Goal: Task Accomplishment & Management: Use online tool/utility

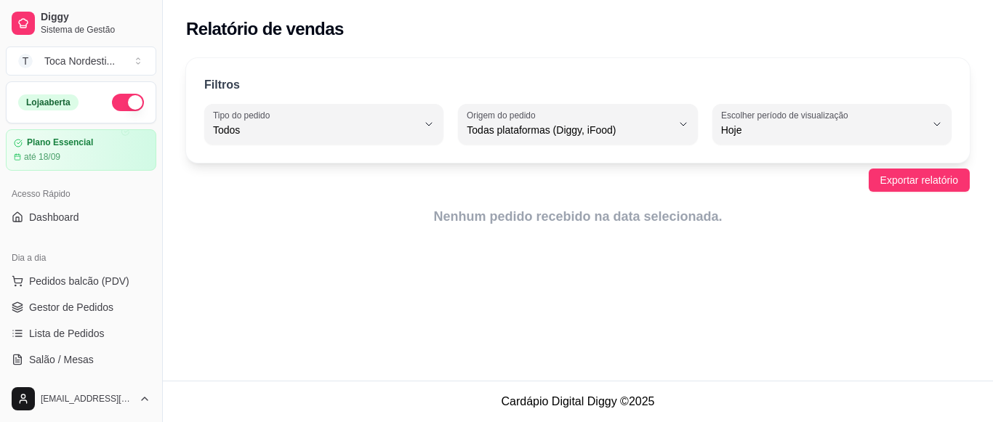
select select "ALL"
select select "0"
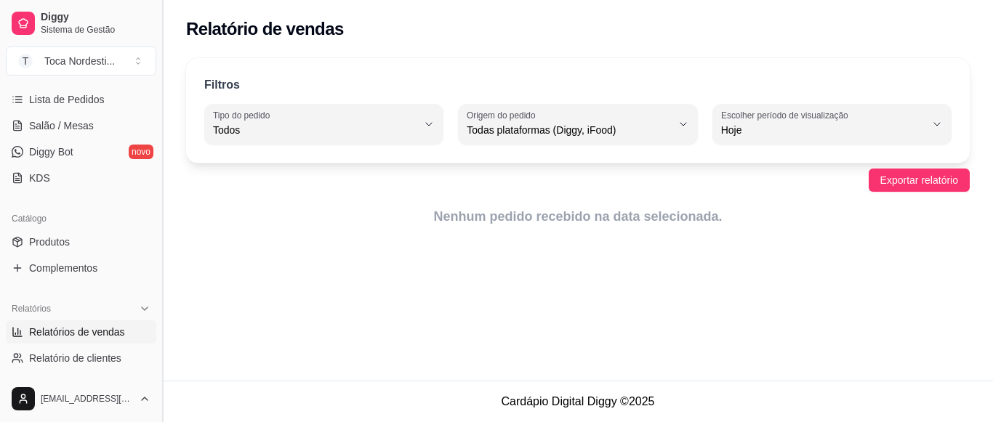
click at [164, 86] on button "Toggle Sidebar" at bounding box center [162, 211] width 12 height 422
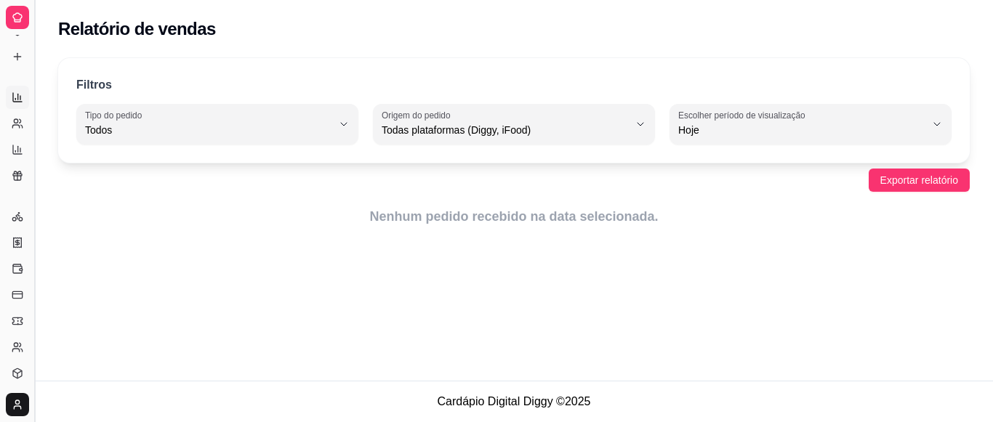
scroll to position [96, 0]
click at [32, 102] on button "Toggle Sidebar" at bounding box center [34, 211] width 12 height 422
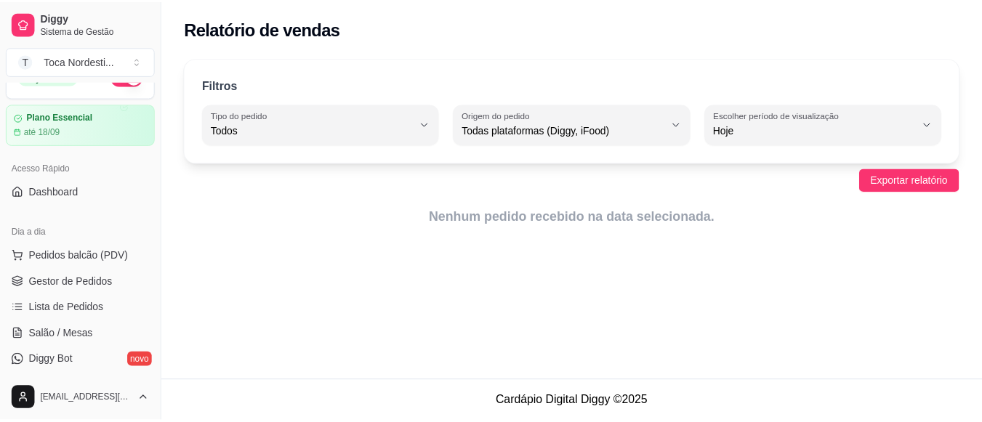
scroll to position [5, 0]
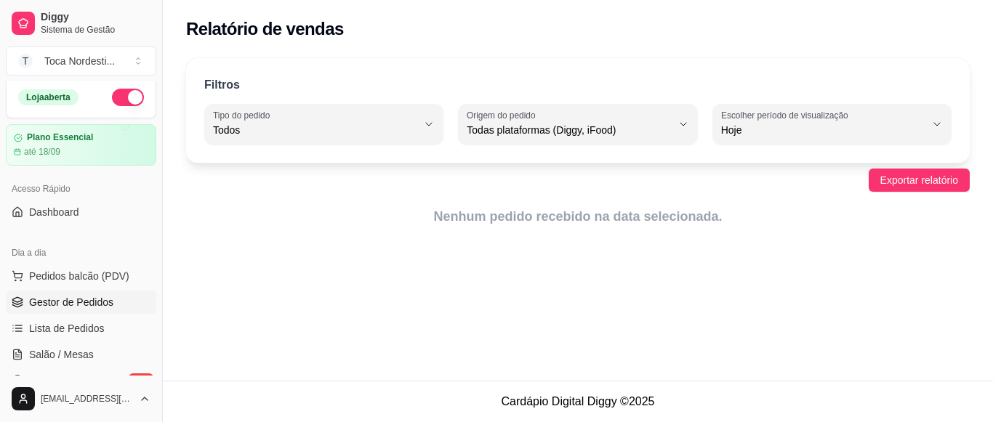
click at [94, 296] on span "Gestor de Pedidos" at bounding box center [71, 302] width 84 height 15
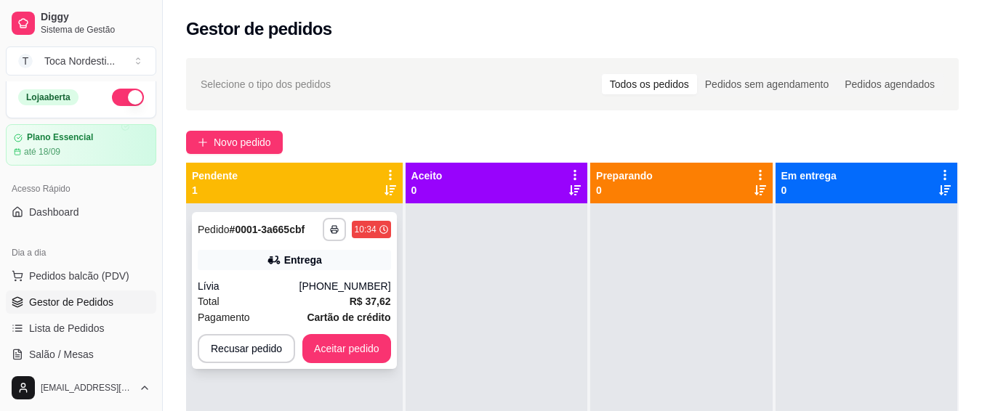
click at [258, 258] on div "Entrega" at bounding box center [294, 260] width 193 height 20
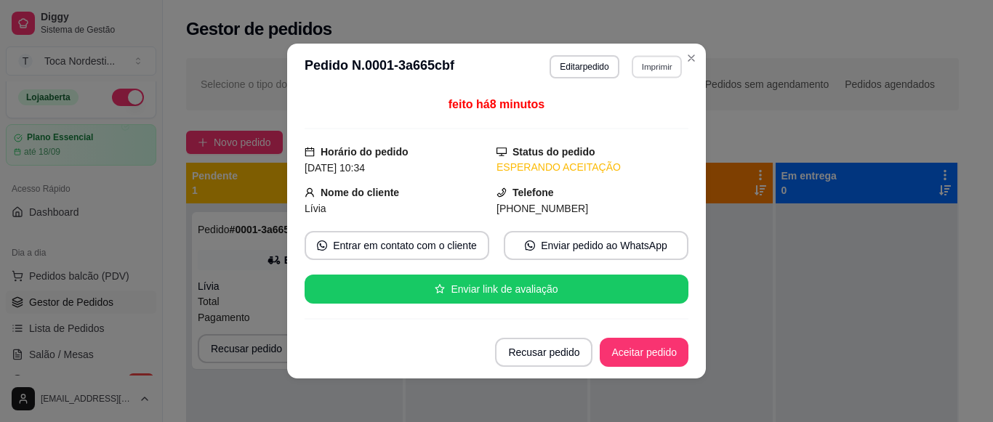
click at [653, 65] on button "Imprimir" at bounding box center [657, 66] width 50 height 23
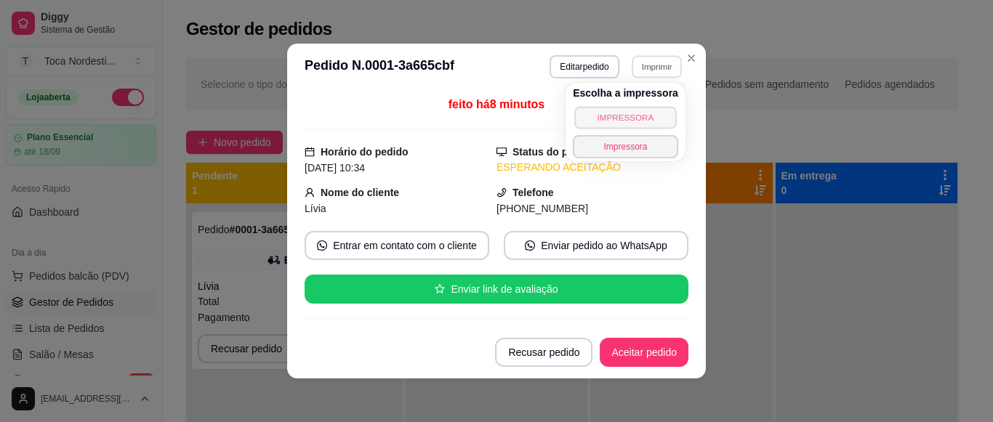
click at [625, 118] on button "IMPRESSORA" at bounding box center [625, 117] width 102 height 23
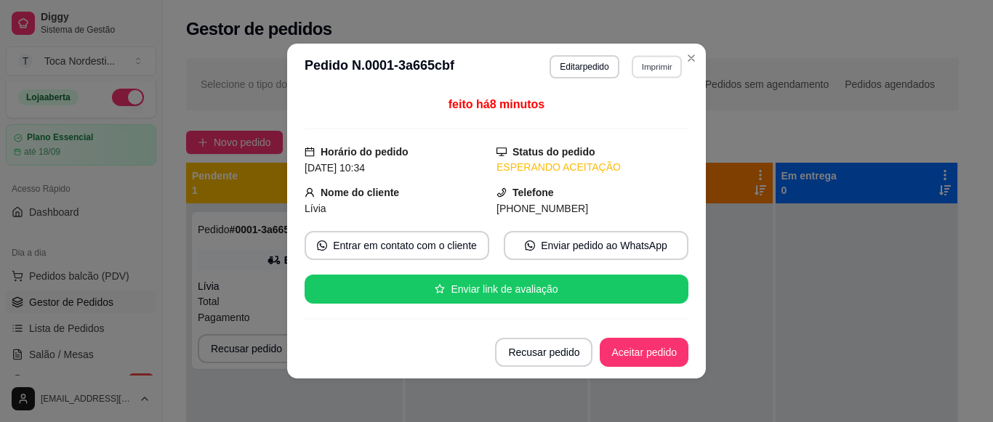
click at [644, 73] on button "Imprimir" at bounding box center [657, 66] width 50 height 23
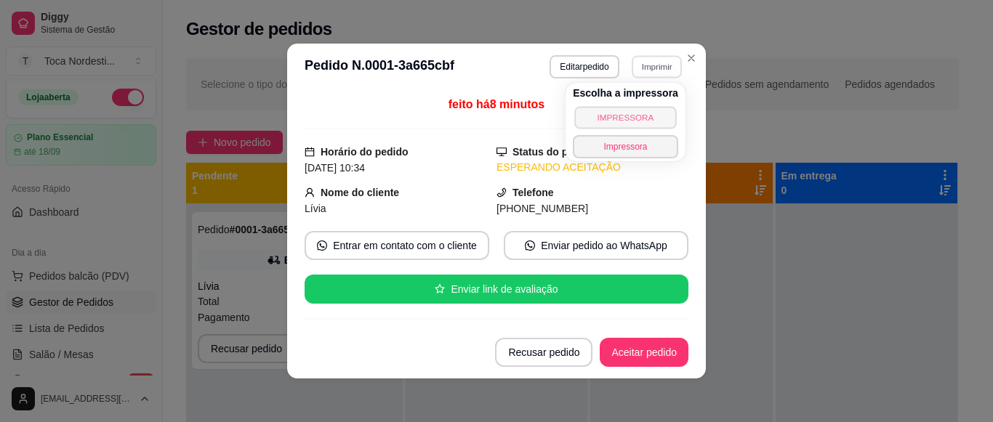
click at [635, 118] on button "IMPRESSORA" at bounding box center [625, 117] width 102 height 23
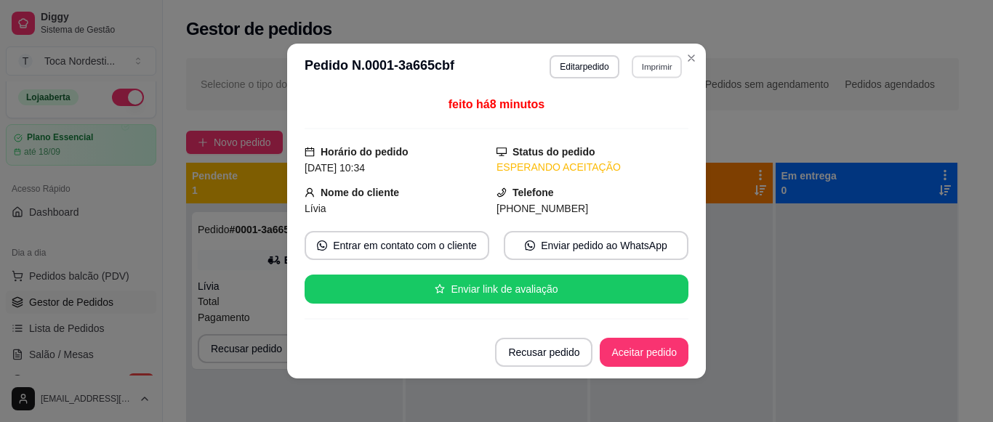
click at [647, 62] on button "Imprimir" at bounding box center [657, 66] width 50 height 23
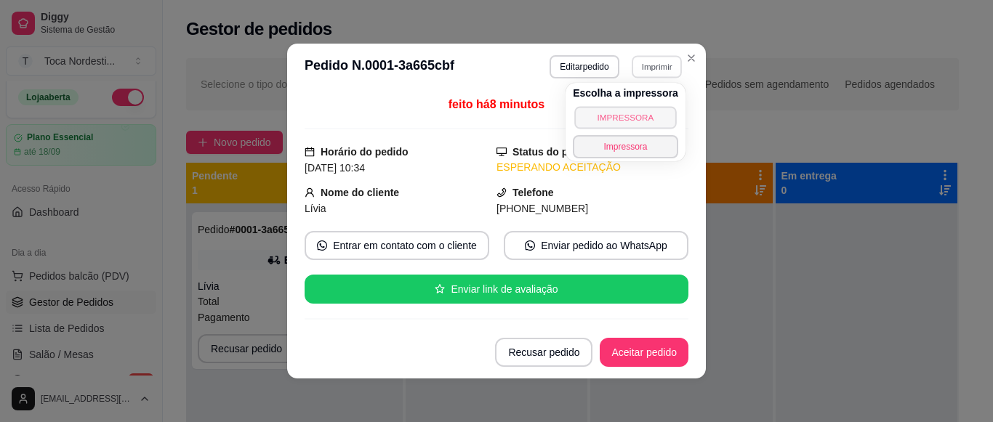
click at [637, 116] on button "IMPRESSORA" at bounding box center [625, 117] width 102 height 23
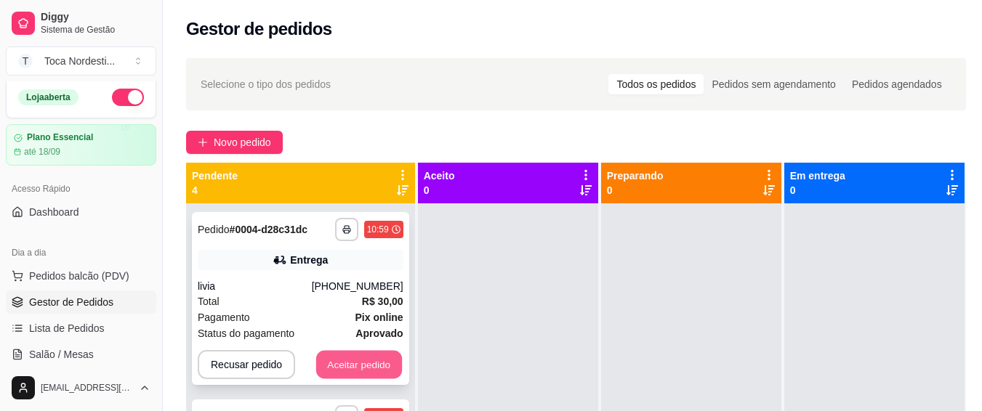
click at [387, 372] on button "Aceitar pedido" at bounding box center [359, 365] width 86 height 28
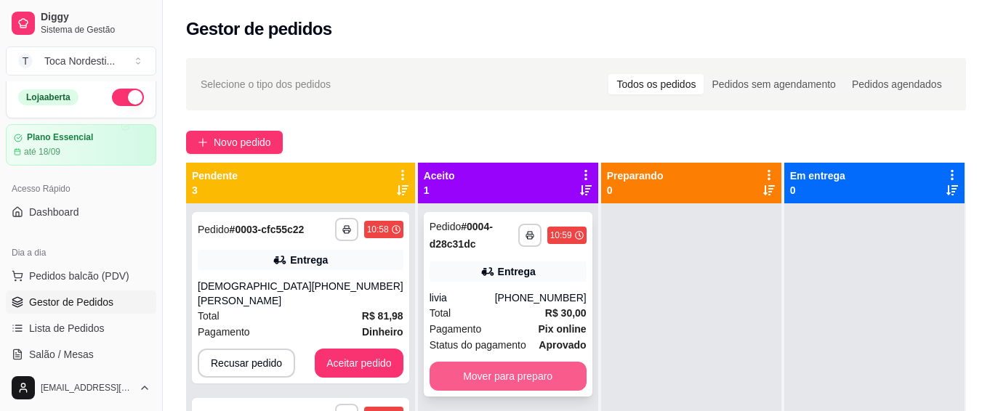
click at [464, 363] on button "Mover para preparo" at bounding box center [507, 376] width 157 height 29
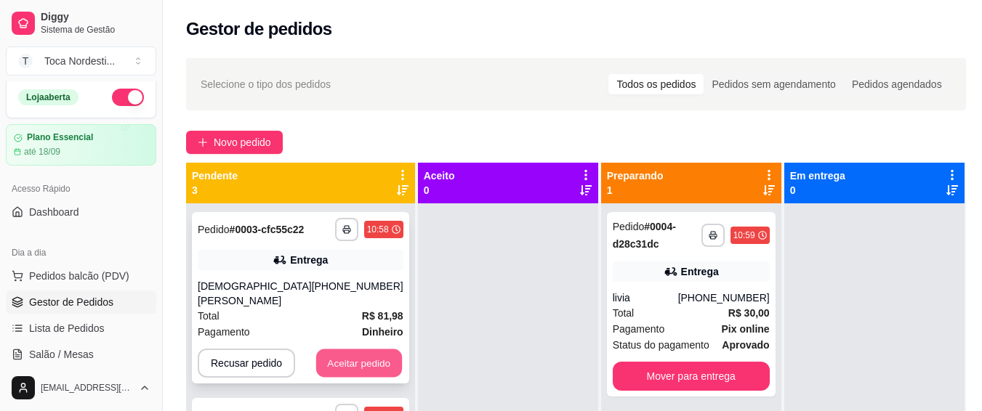
click at [316, 353] on button "Aceitar pedido" at bounding box center [359, 364] width 86 height 28
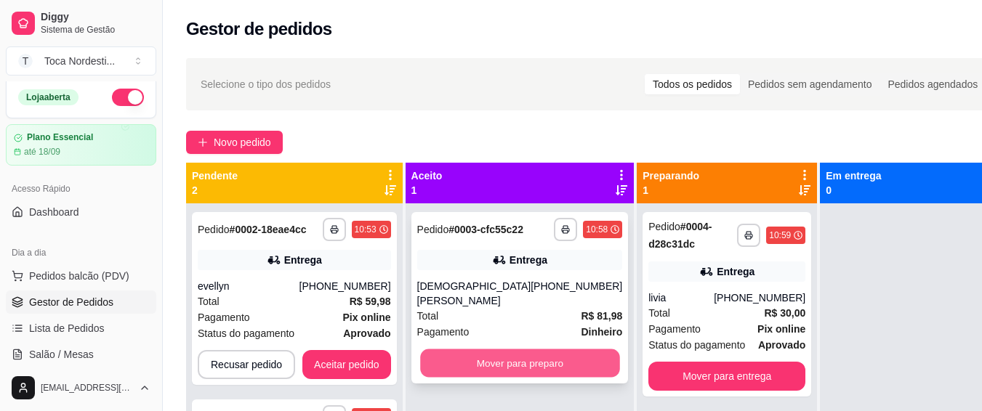
click at [491, 365] on button "Mover para preparo" at bounding box center [519, 364] width 199 height 28
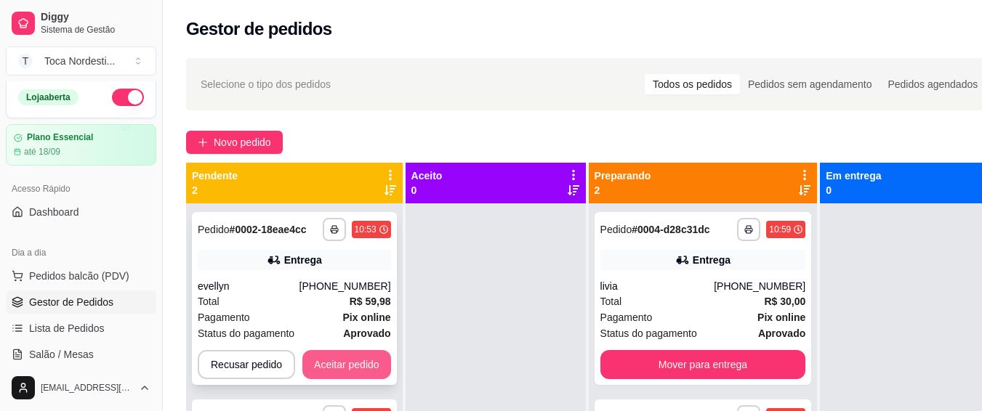
click at [380, 356] on button "Aceitar pedido" at bounding box center [346, 364] width 89 height 29
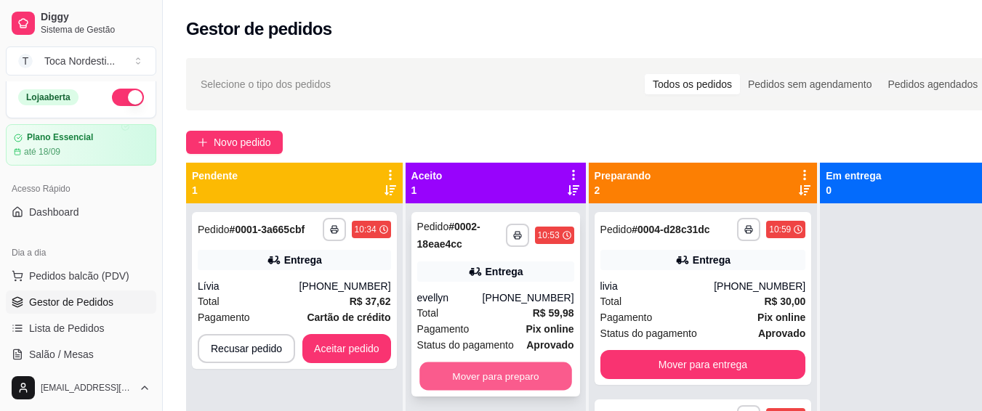
click at [551, 373] on button "Mover para preparo" at bounding box center [495, 377] width 153 height 28
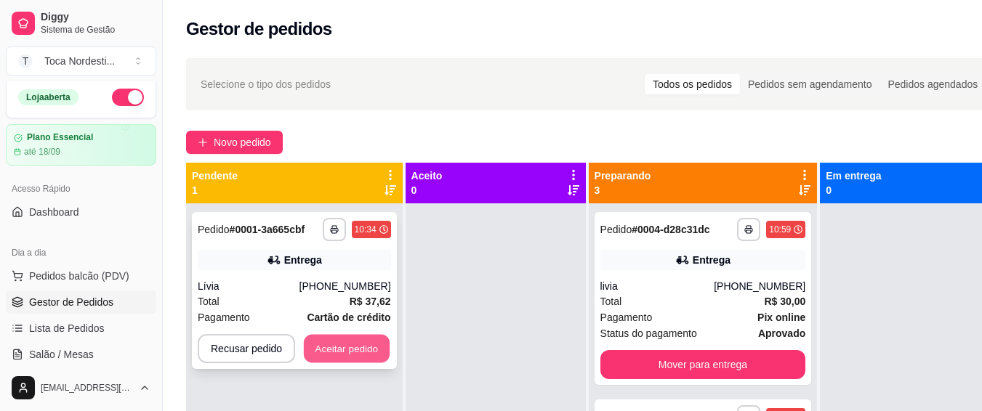
click at [386, 355] on button "Aceitar pedido" at bounding box center [347, 349] width 86 height 28
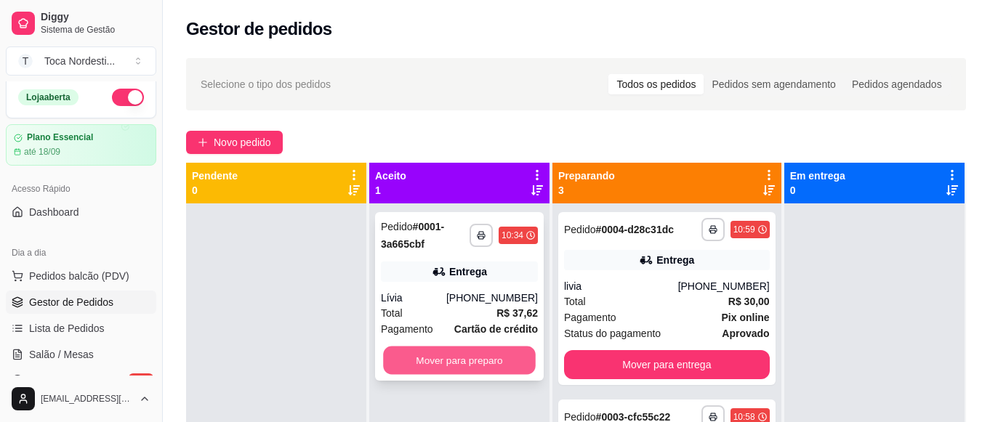
click at [476, 368] on button "Mover para preparo" at bounding box center [459, 361] width 153 height 28
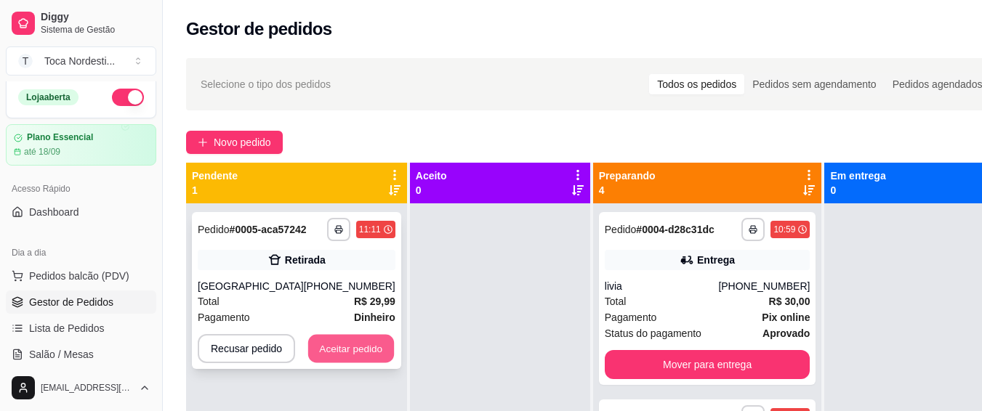
click at [337, 351] on button "Aceitar pedido" at bounding box center [351, 349] width 86 height 28
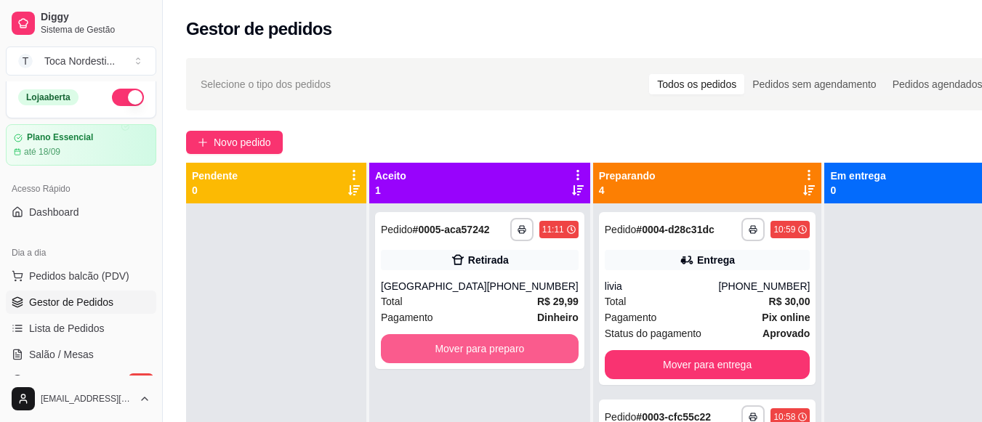
click at [442, 355] on button "Mover para preparo" at bounding box center [480, 348] width 198 height 29
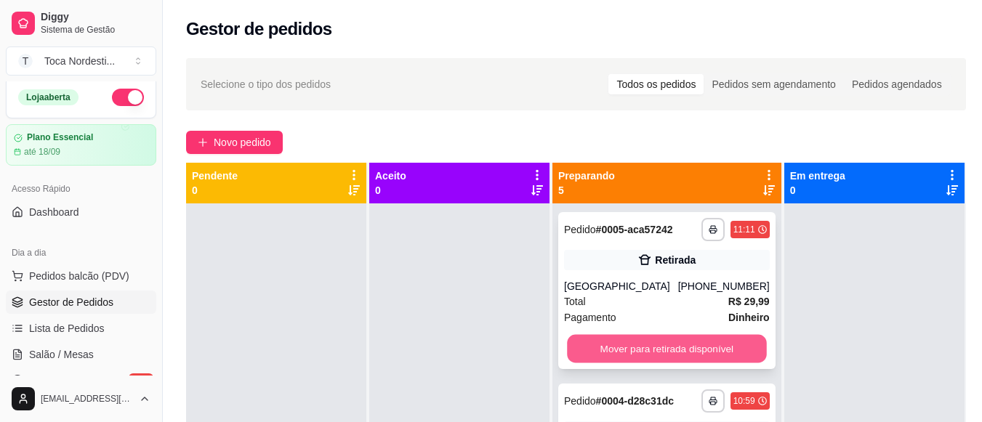
click at [677, 360] on button "Mover para retirada disponível" at bounding box center [666, 349] width 199 height 28
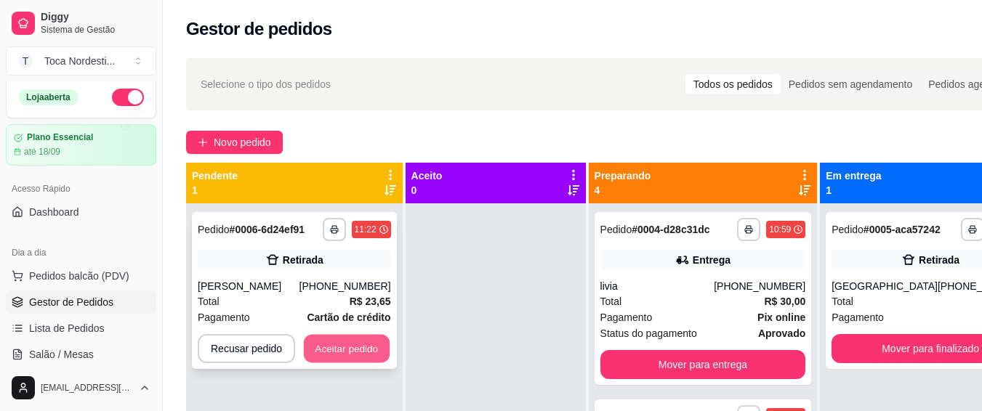
click at [329, 350] on button "Aceitar pedido" at bounding box center [347, 349] width 86 height 28
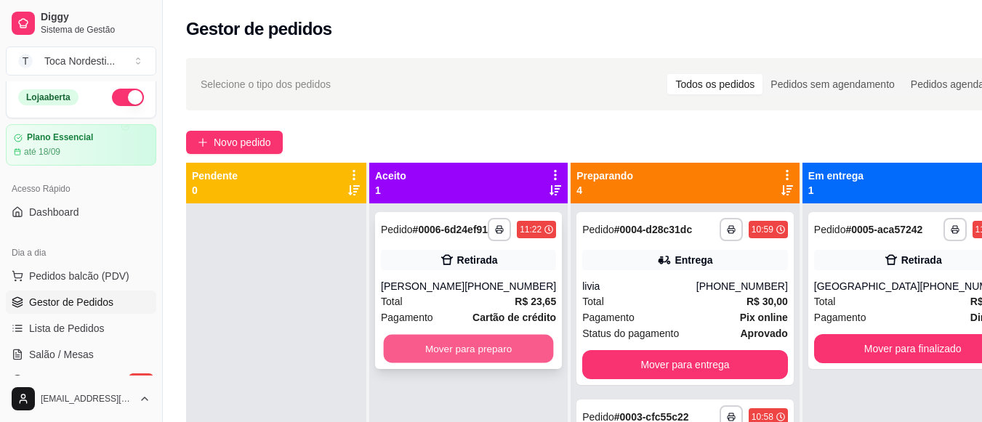
click at [395, 360] on button "Mover para preparo" at bounding box center [469, 349] width 170 height 28
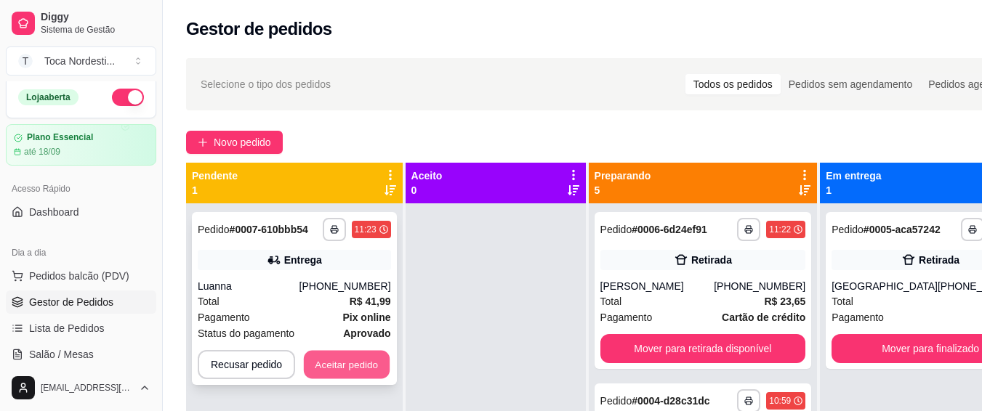
click at [380, 363] on button "Aceitar pedido" at bounding box center [347, 365] width 86 height 28
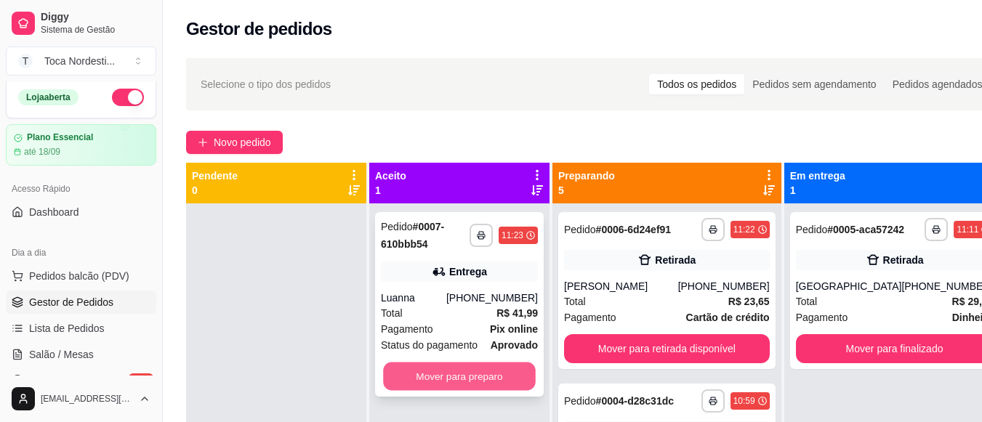
click at [459, 367] on button "Mover para preparo" at bounding box center [459, 377] width 153 height 28
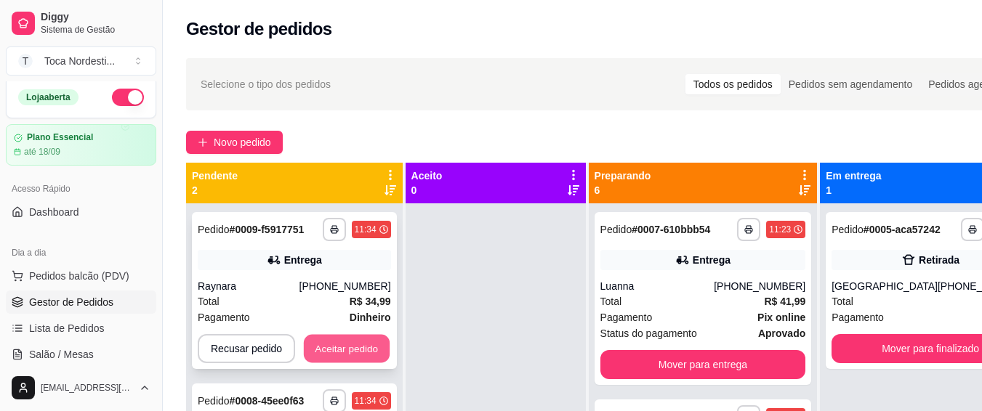
click at [384, 358] on button "Aceitar pedido" at bounding box center [347, 349] width 86 height 28
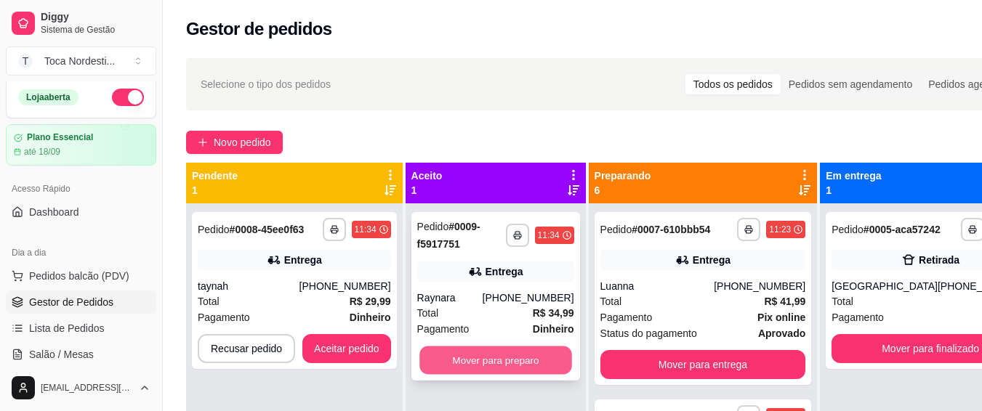
click at [445, 358] on button "Mover para preparo" at bounding box center [495, 361] width 153 height 28
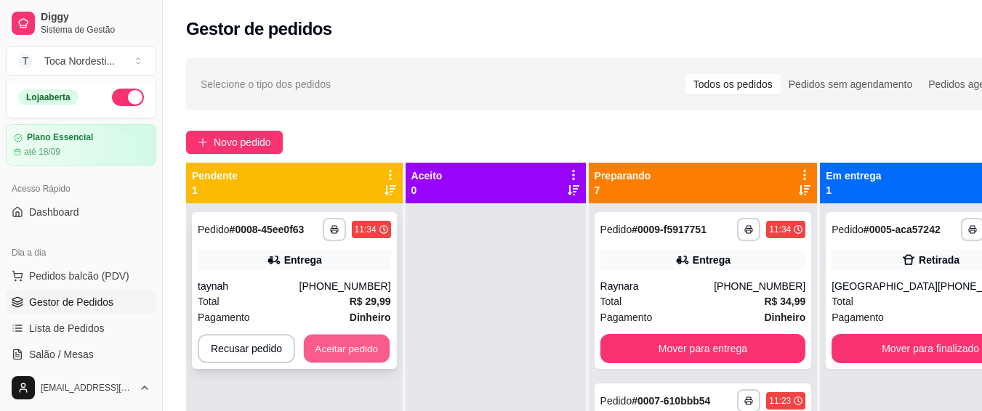
click at [352, 350] on button "Aceitar pedido" at bounding box center [347, 349] width 86 height 28
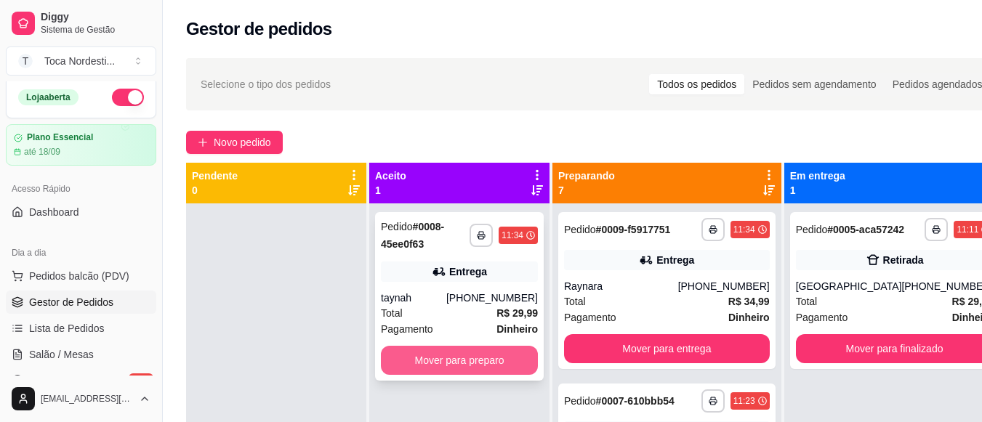
click at [440, 358] on button "Mover para preparo" at bounding box center [459, 360] width 157 height 29
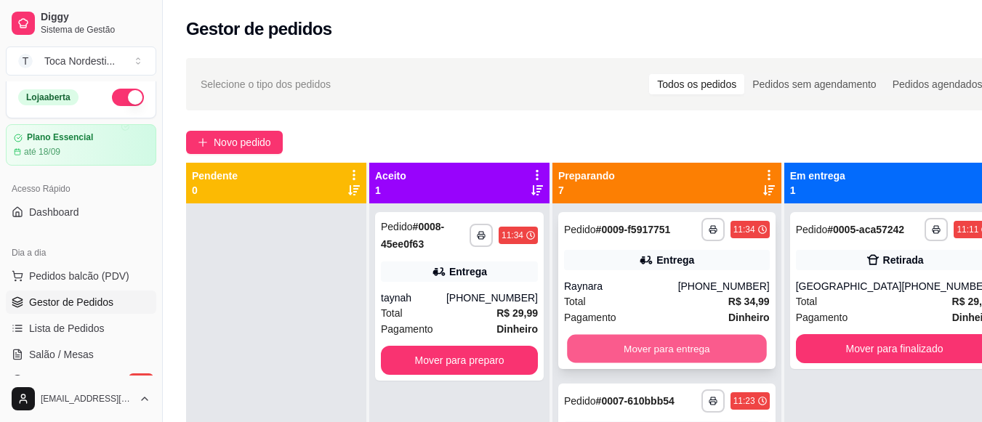
click at [629, 363] on button "Mover para entrega" at bounding box center [666, 349] width 199 height 28
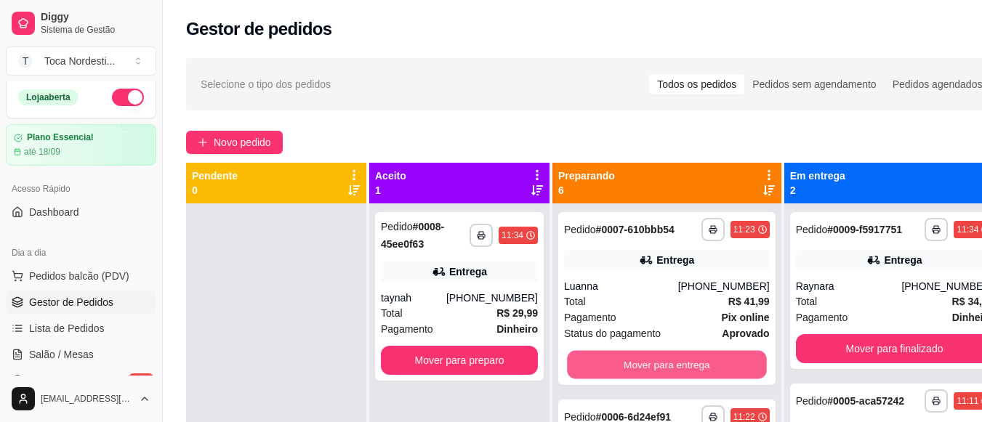
click at [629, 371] on button "Mover para entrega" at bounding box center [666, 365] width 199 height 28
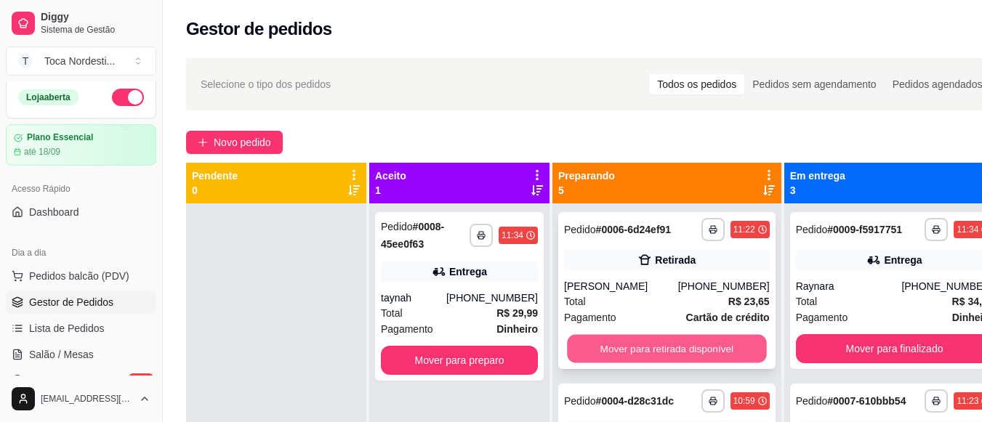
click at [643, 363] on button "Mover para retirada disponível" at bounding box center [666, 349] width 199 height 28
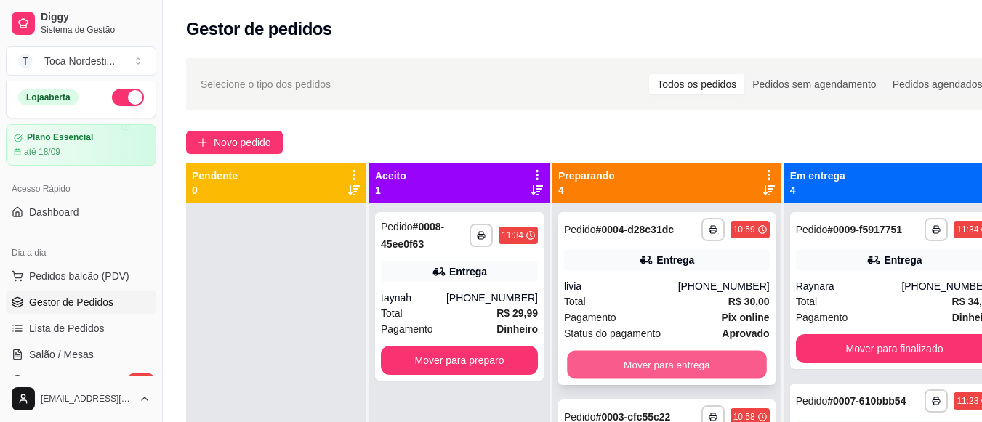
click at [649, 369] on button "Mover para entrega" at bounding box center [666, 365] width 199 height 28
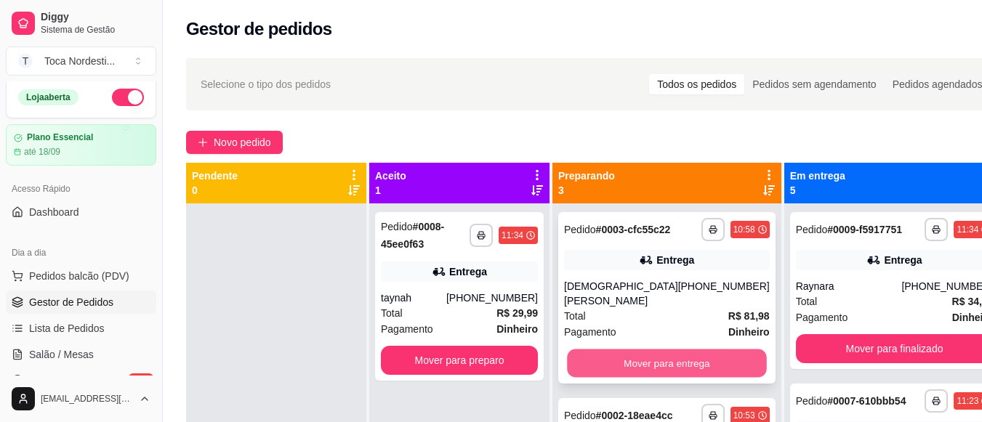
click at [640, 368] on button "Mover para entrega" at bounding box center [666, 364] width 199 height 28
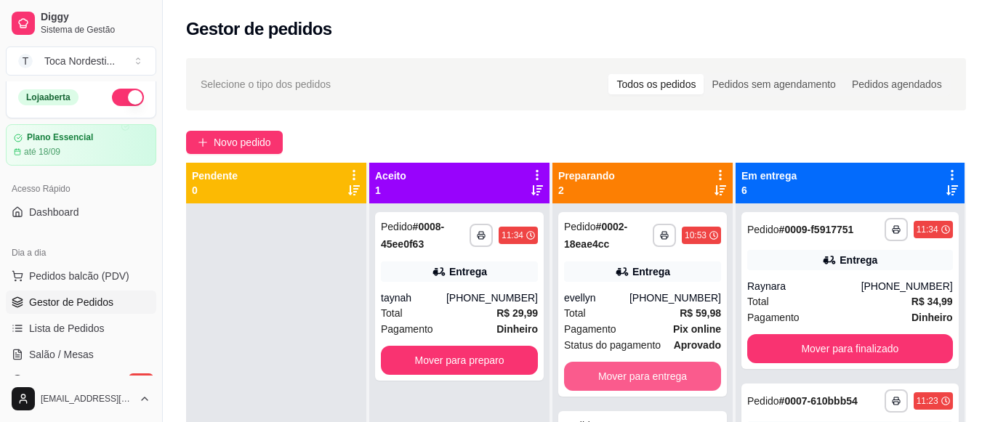
click at [640, 368] on button "Mover para entrega" at bounding box center [642, 376] width 157 height 29
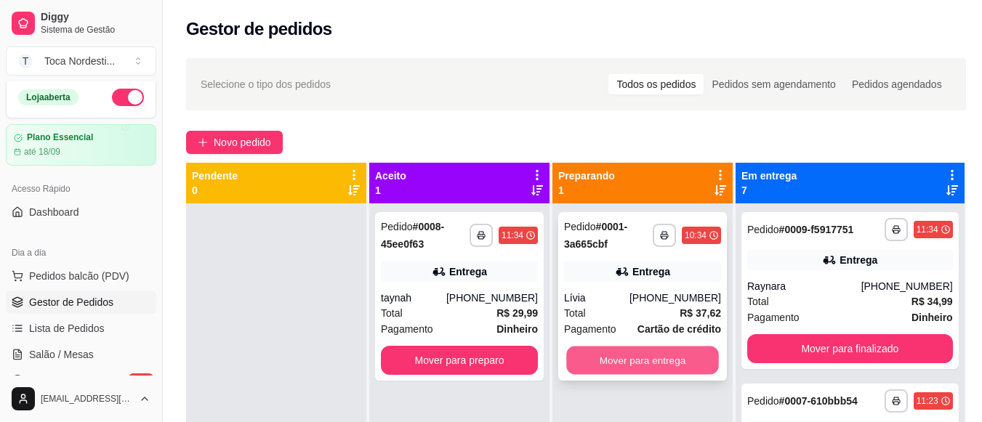
click at [652, 355] on button "Mover para entrega" at bounding box center [642, 361] width 153 height 28
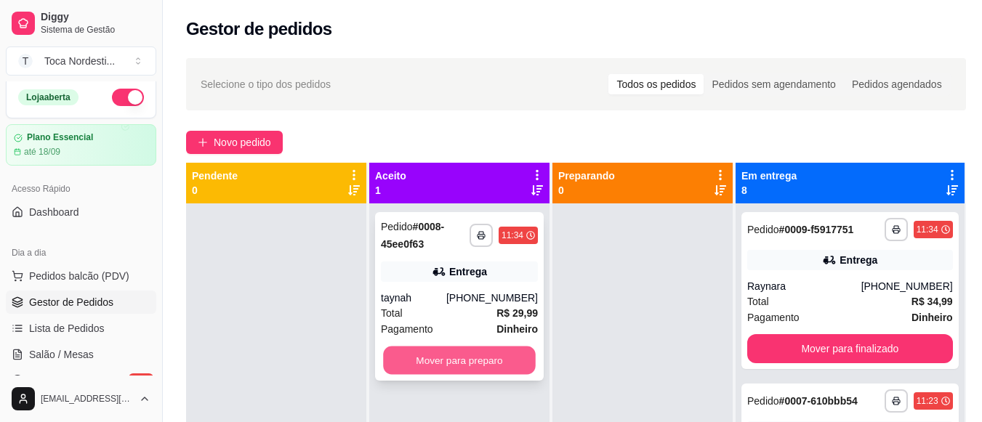
click at [530, 361] on button "Mover para preparo" at bounding box center [459, 361] width 153 height 28
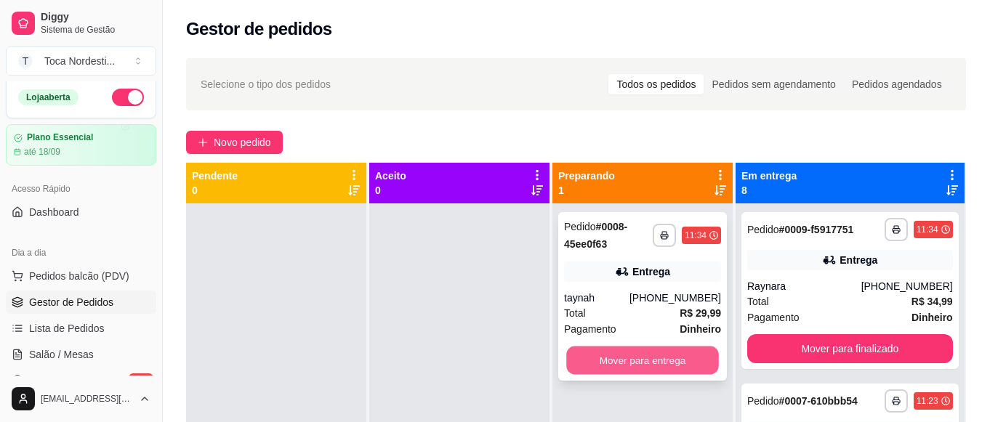
click at [661, 356] on button "Mover para entrega" at bounding box center [642, 361] width 153 height 28
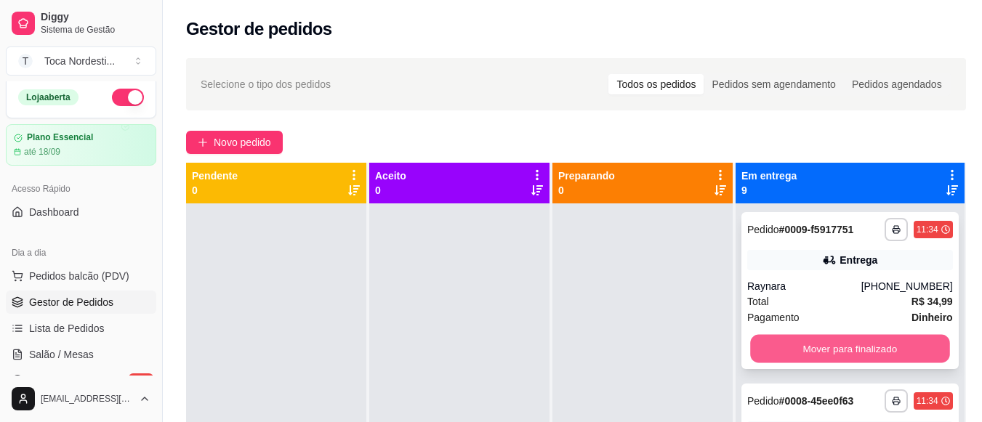
click at [879, 360] on button "Mover para finalizado" at bounding box center [849, 349] width 199 height 28
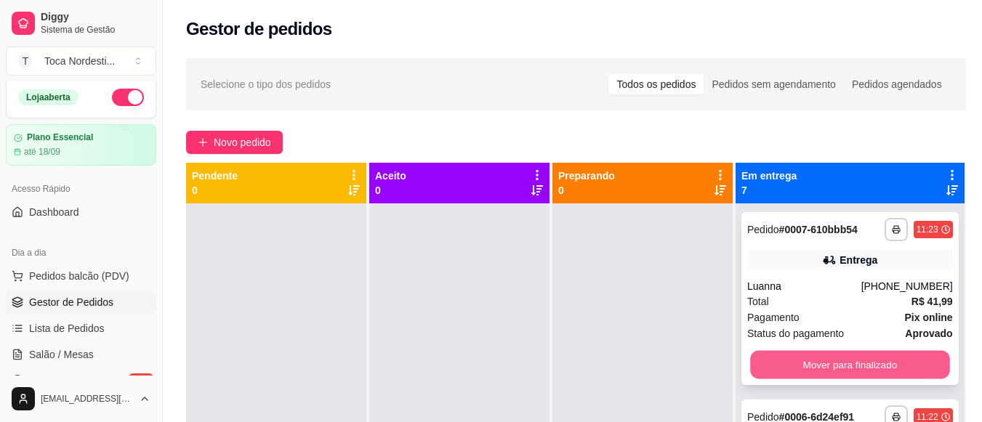
click at [886, 379] on button "Mover para finalizado" at bounding box center [849, 365] width 199 height 28
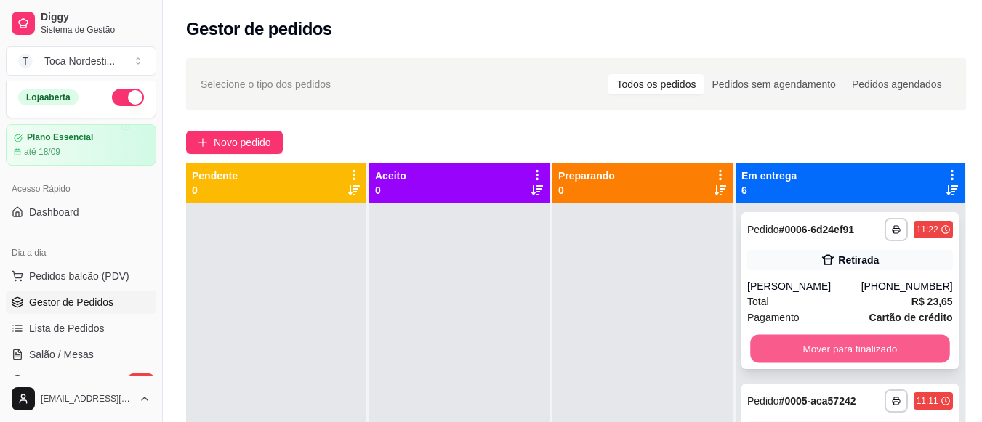
click at [895, 351] on button "Mover para finalizado" at bounding box center [849, 349] width 199 height 28
click at [900, 360] on button "Mover para finalizado" at bounding box center [849, 349] width 199 height 28
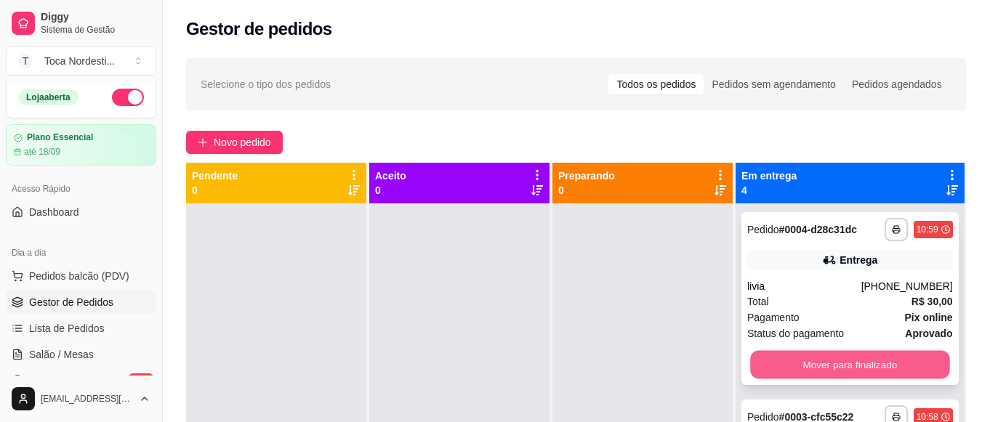
click at [897, 366] on button "Mover para finalizado" at bounding box center [849, 365] width 199 height 28
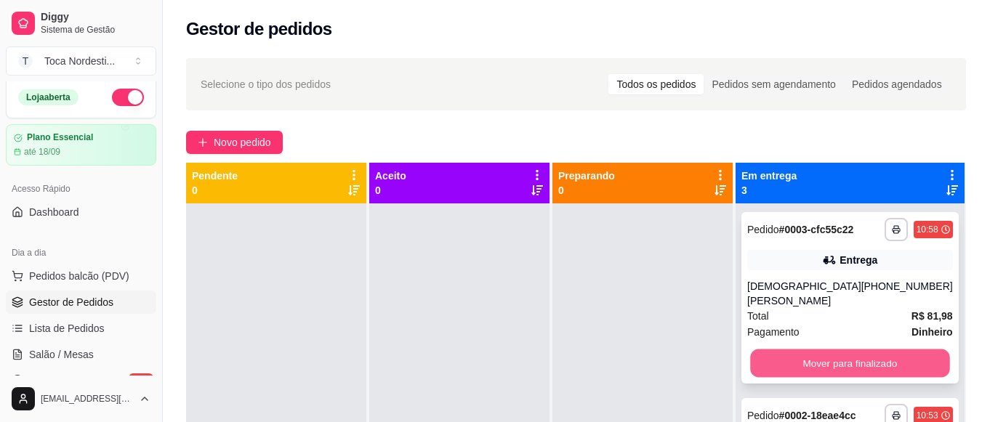
click at [896, 360] on button "Mover para finalizado" at bounding box center [849, 364] width 199 height 28
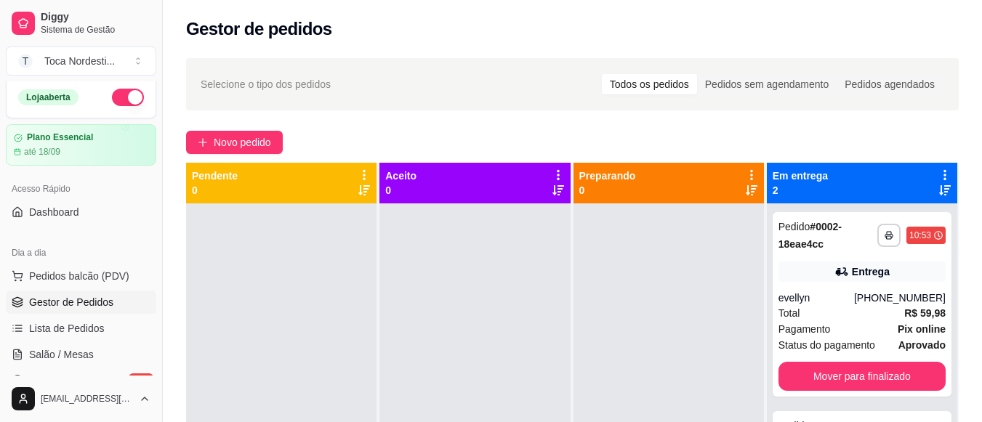
click at [896, 360] on div "**********" at bounding box center [861, 304] width 179 height 185
click at [891, 372] on button "Mover para finalizado" at bounding box center [861, 377] width 162 height 28
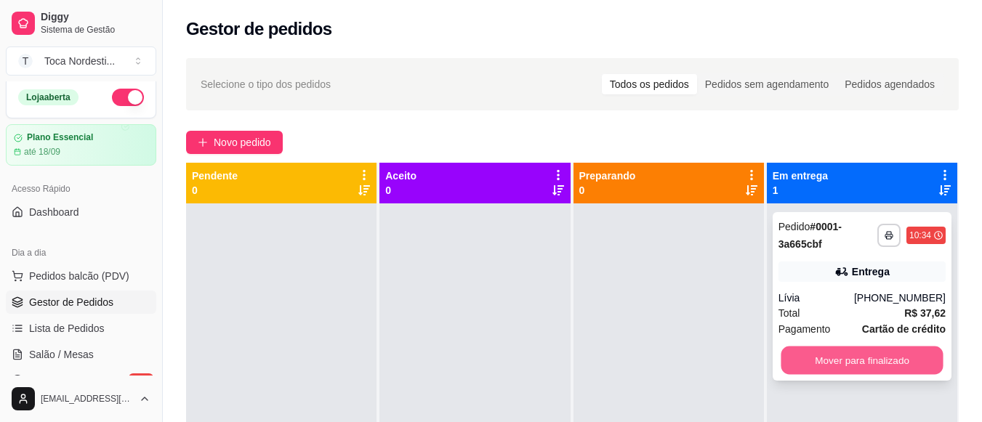
click at [892, 366] on button "Mover para finalizado" at bounding box center [861, 361] width 162 height 28
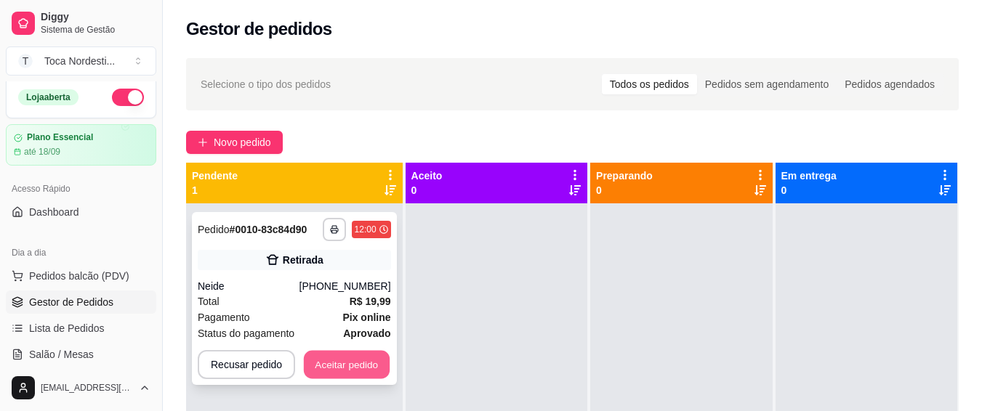
click at [355, 369] on button "Aceitar pedido" at bounding box center [347, 365] width 86 height 28
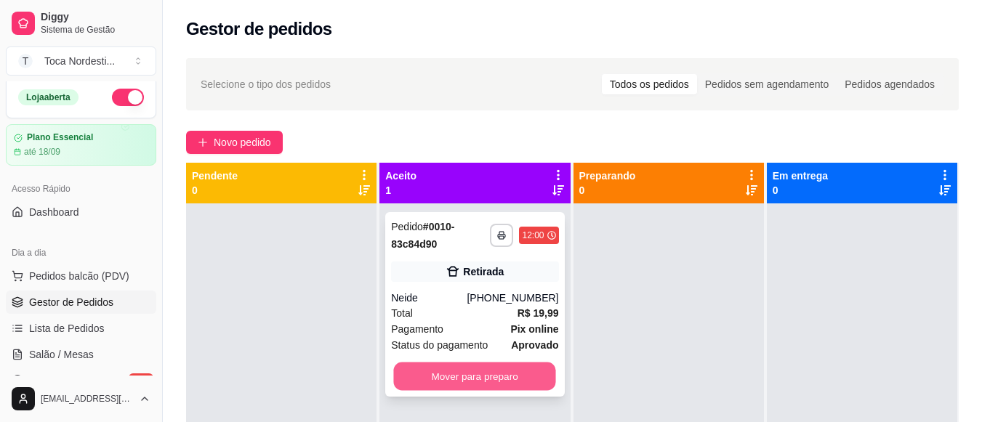
click at [426, 379] on button "Mover para preparo" at bounding box center [475, 377] width 162 height 28
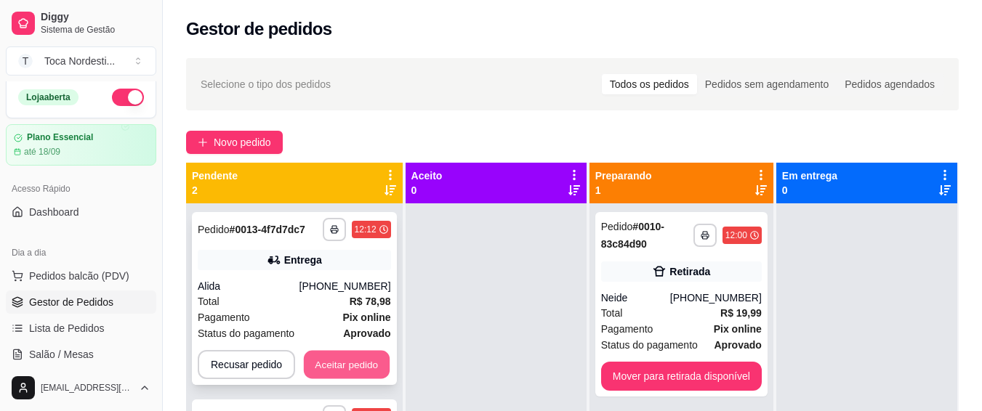
click at [347, 374] on button "Aceitar pedido" at bounding box center [347, 365] width 86 height 28
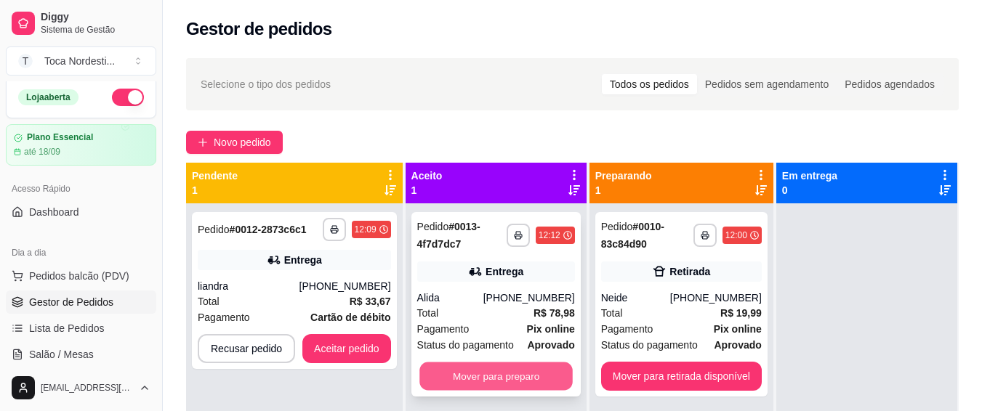
click at [431, 372] on button "Mover para preparo" at bounding box center [495, 377] width 153 height 28
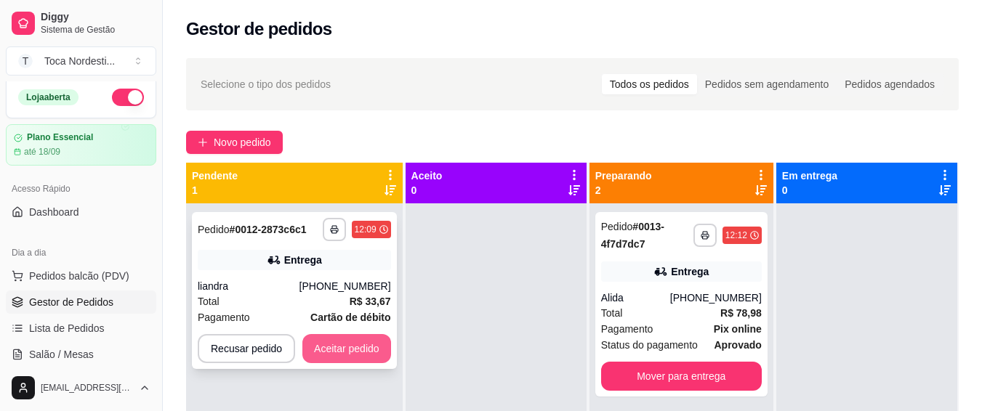
click at [383, 336] on button "Aceitar pedido" at bounding box center [346, 348] width 89 height 29
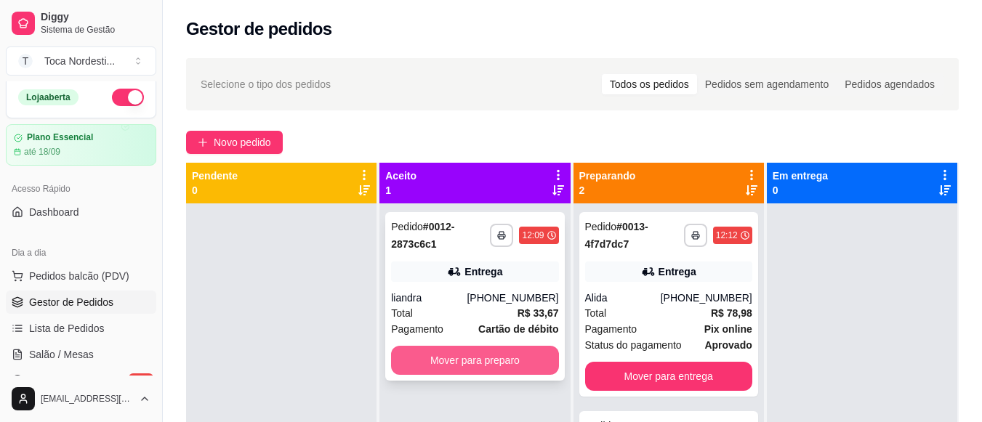
click at [457, 360] on button "Mover para preparo" at bounding box center [474, 360] width 167 height 29
click at [482, 364] on button "Mover para preparo" at bounding box center [475, 361] width 162 height 28
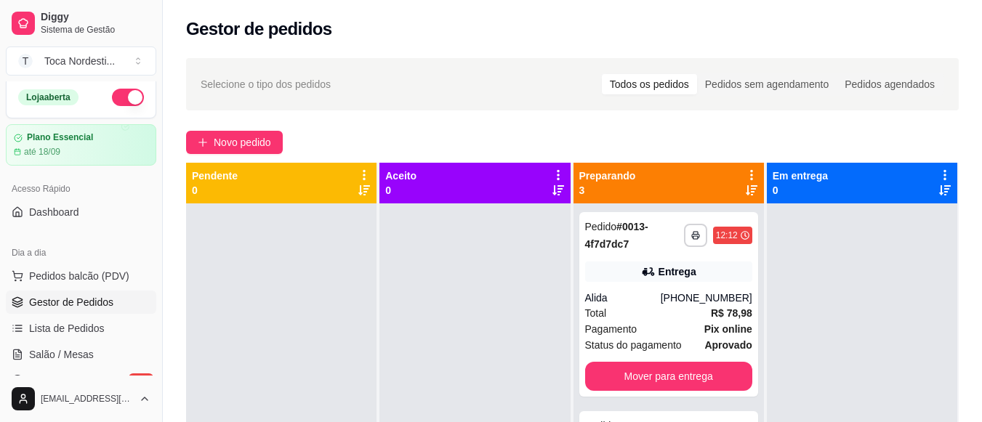
drag, startPoint x: 992, startPoint y: 232, endPoint x: 469, endPoint y: 350, distance: 536.3
click at [469, 350] on div at bounding box center [474, 414] width 190 height 422
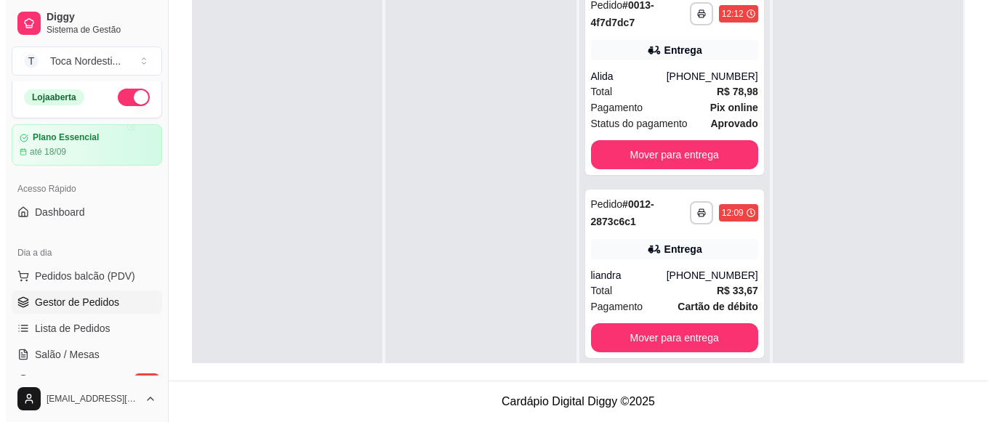
scroll to position [174, 0]
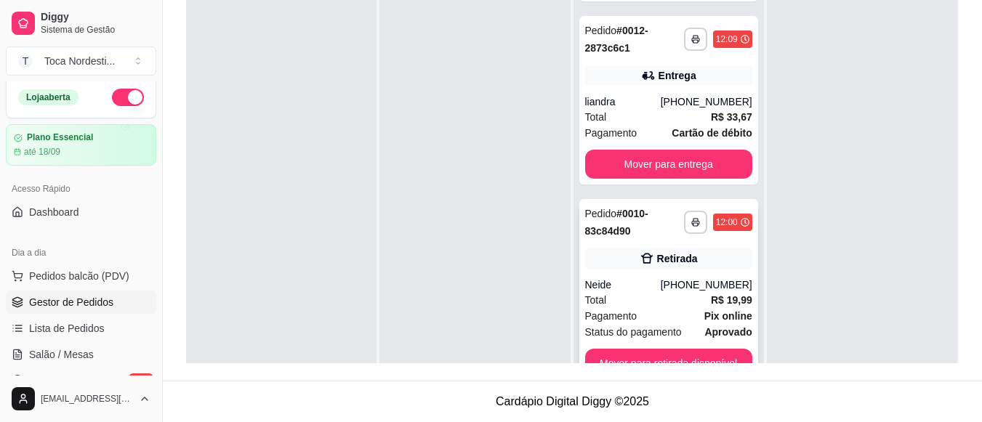
click at [690, 305] on div "Total R$ 19,99" at bounding box center [668, 300] width 167 height 16
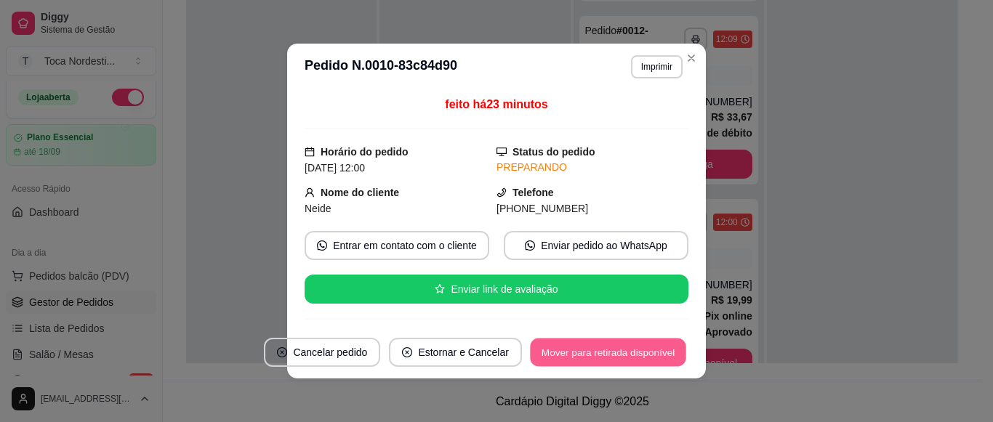
click at [642, 344] on button "Mover para retirada disponível" at bounding box center [608, 353] width 156 height 28
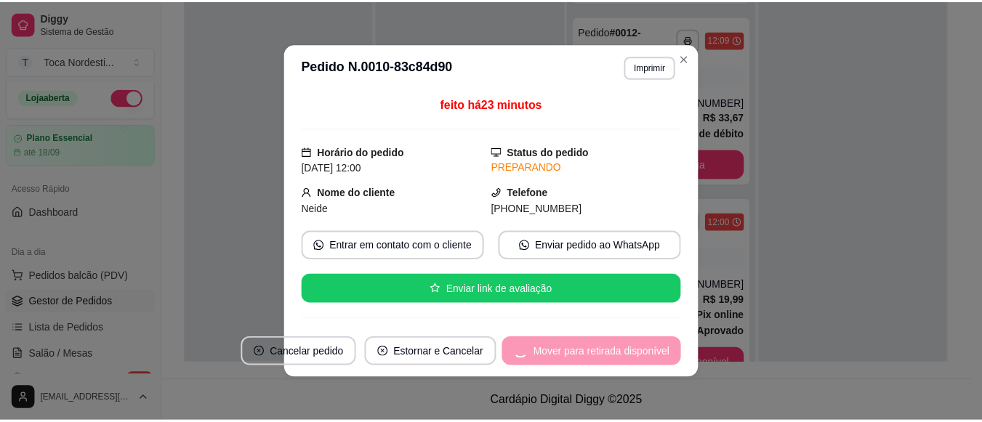
scroll to position [0, 0]
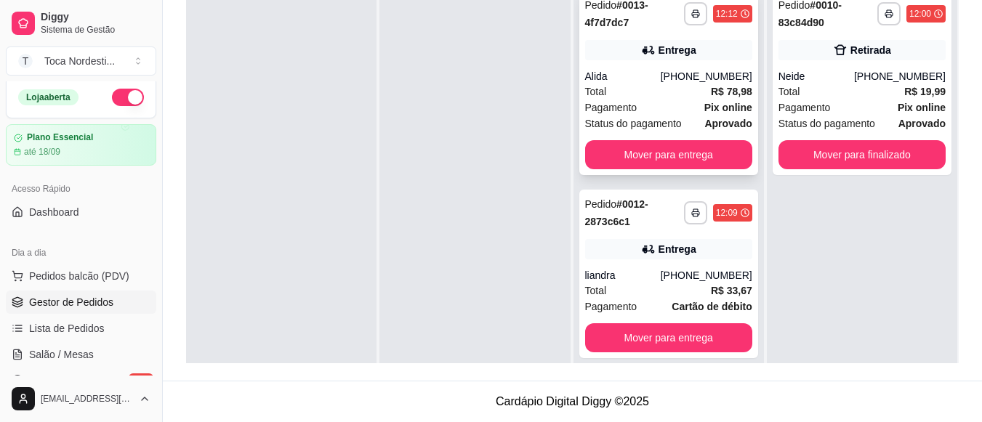
click at [688, 57] on div "Entrega" at bounding box center [668, 50] width 167 height 20
click at [727, 233] on div "**********" at bounding box center [668, 274] width 179 height 169
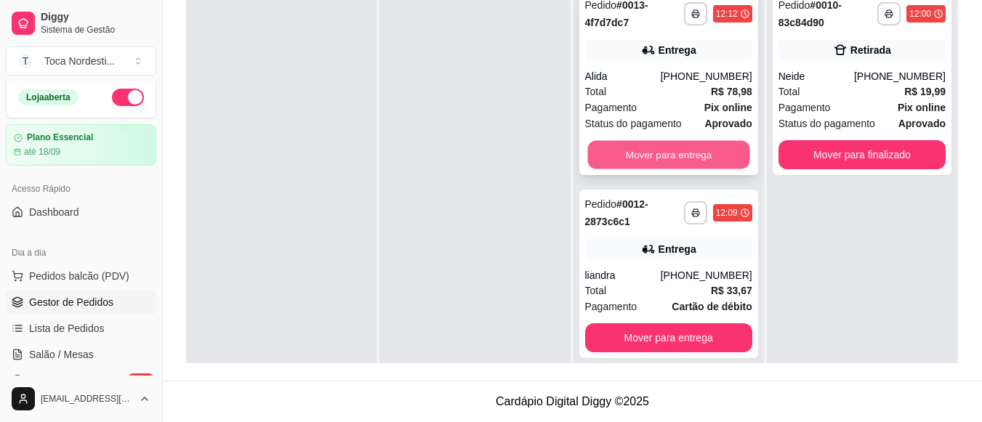
click at [741, 153] on button "Mover para entrega" at bounding box center [668, 155] width 162 height 28
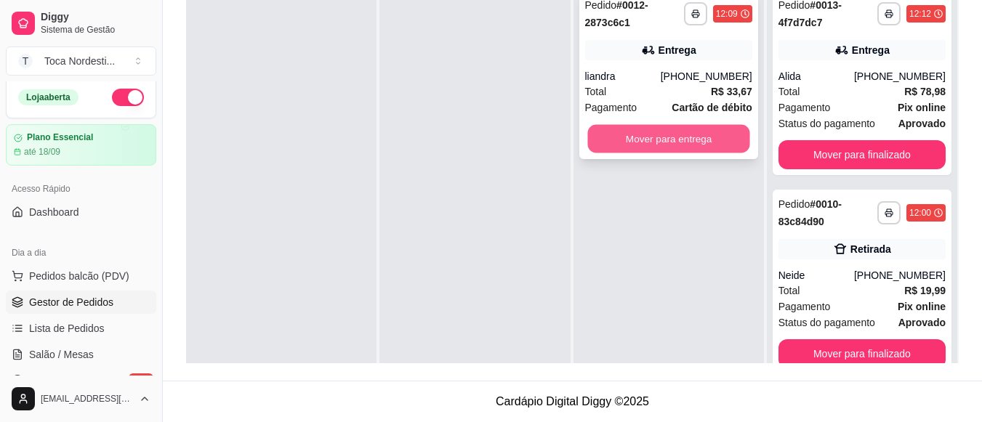
click at [730, 148] on button "Mover para entrega" at bounding box center [668, 139] width 162 height 28
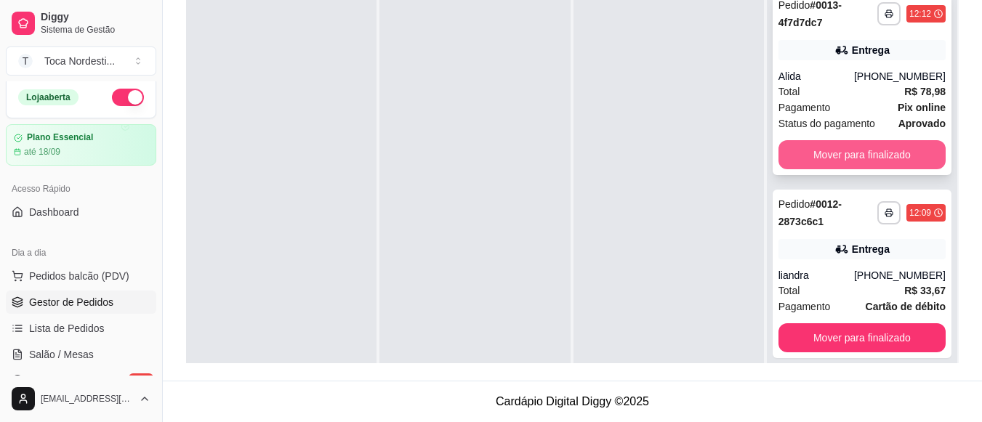
click at [826, 166] on button "Mover para finalizado" at bounding box center [861, 154] width 167 height 29
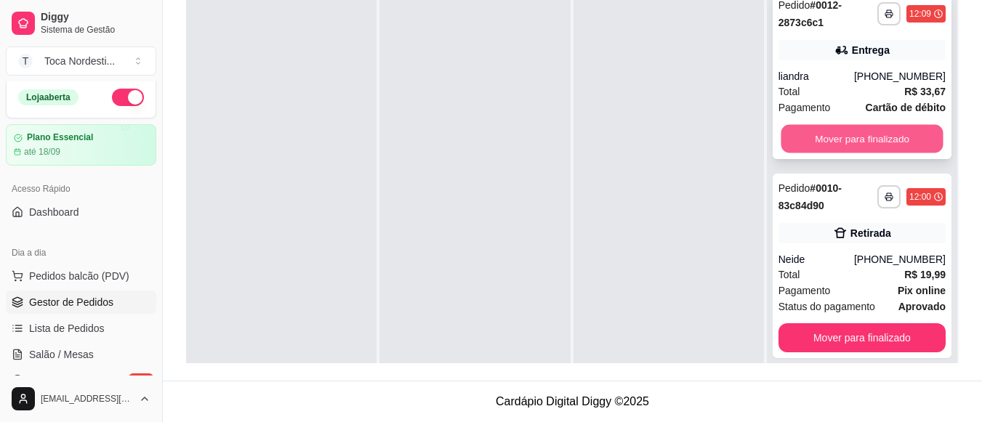
click at [837, 140] on button "Mover para finalizado" at bounding box center [861, 139] width 162 height 28
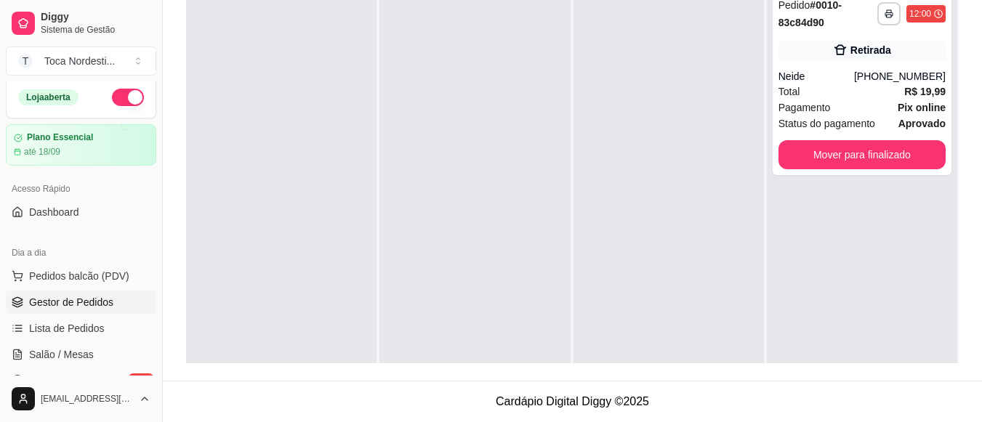
click at [842, 136] on div "**********" at bounding box center [861, 83] width 179 height 185
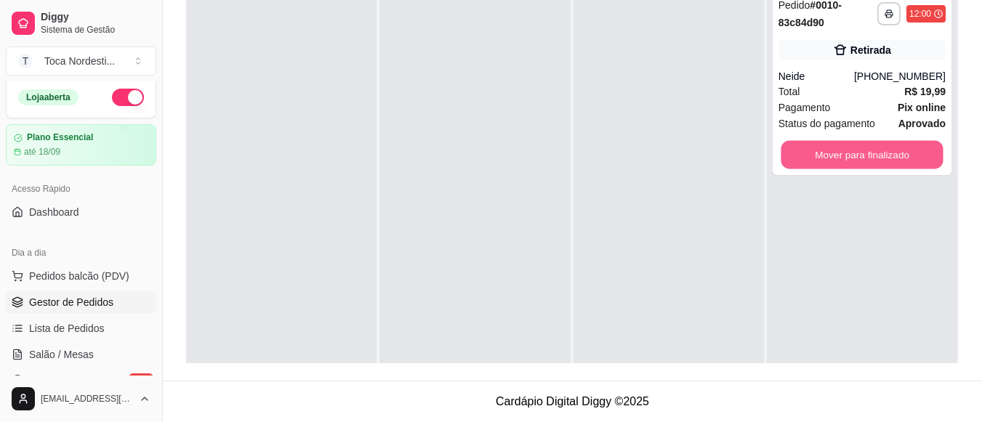
click at [838, 150] on button "Mover para finalizado" at bounding box center [861, 155] width 162 height 28
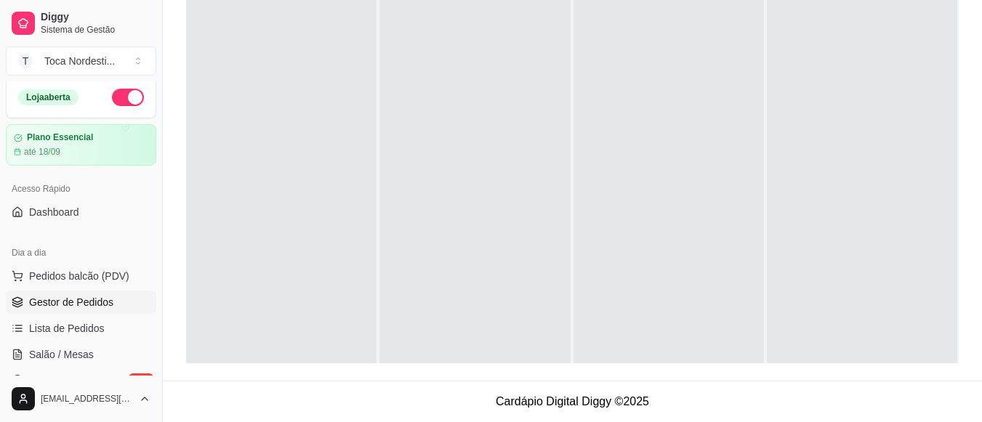
click at [185, 46] on div "Selecione o tipo dos pedidos Todos os pedidos Pedidos sem agendamento Pedidos a…" at bounding box center [572, 104] width 819 height 553
drag, startPoint x: 185, startPoint y: 46, endPoint x: 163, endPoint y: 66, distance: 29.8
click at [163, 66] on div "Diggy Sistema de Gestão T Toca Nordesti ... Loja aberta Plano Essencial até 18/…" at bounding box center [491, 100] width 982 height 644
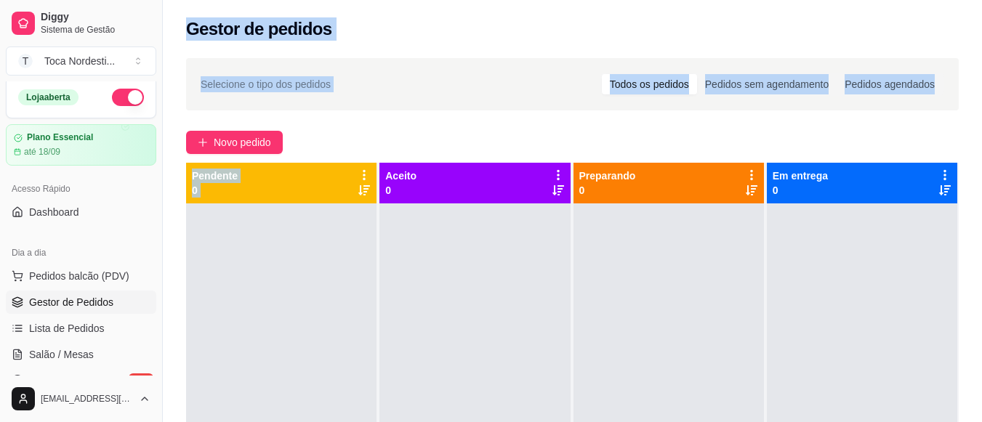
click at [640, 83] on div "Todos os pedidos" at bounding box center [649, 84] width 95 height 20
click at [602, 74] on input "Todos os pedidos" at bounding box center [602, 74] width 0 height 0
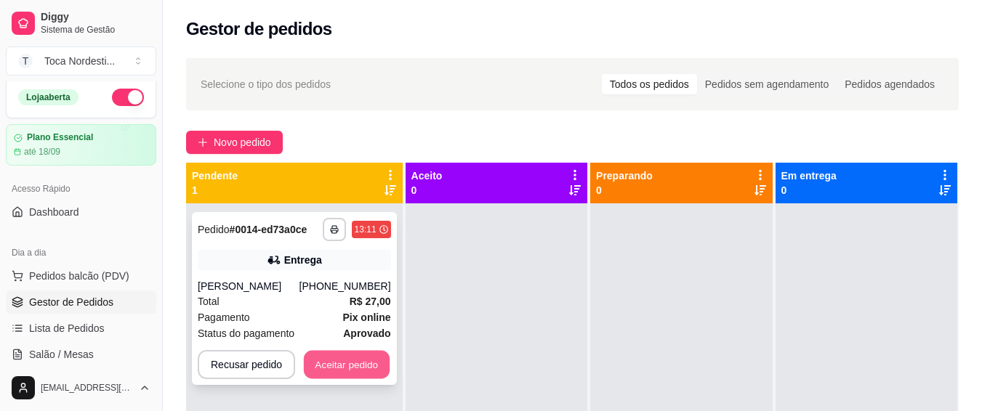
click at [370, 369] on button "Aceitar pedido" at bounding box center [347, 365] width 86 height 28
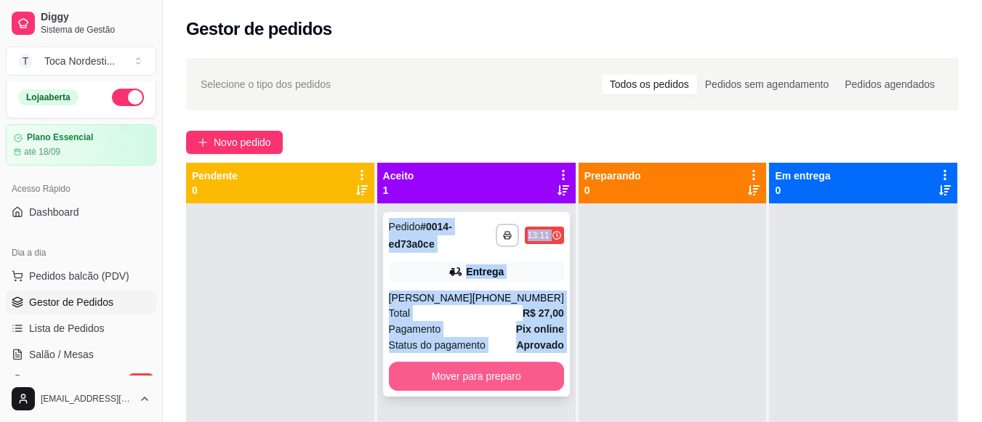
drag, startPoint x: 413, startPoint y: 368, endPoint x: 419, endPoint y: 377, distance: 10.7
click at [419, 377] on div "**********" at bounding box center [476, 414] width 198 height 422
click at [419, 377] on button "Mover para preparo" at bounding box center [476, 377] width 170 height 28
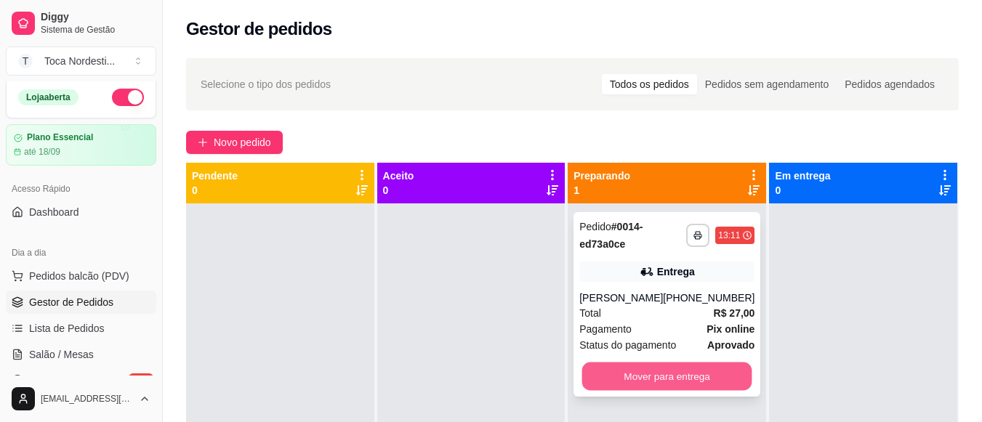
click at [669, 373] on button "Mover para entrega" at bounding box center [667, 377] width 170 height 28
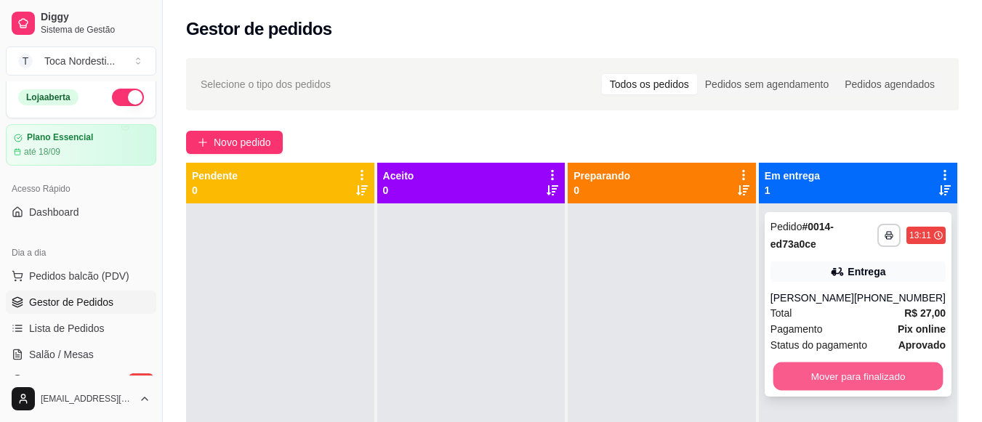
click at [811, 366] on button "Mover para finalizado" at bounding box center [857, 377] width 170 height 28
